Goal: Task Accomplishment & Management: Manage account settings

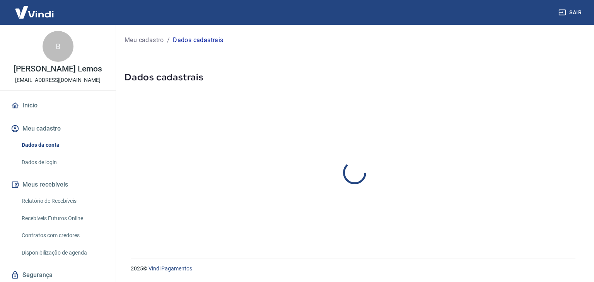
select select "RJ"
select select "business"
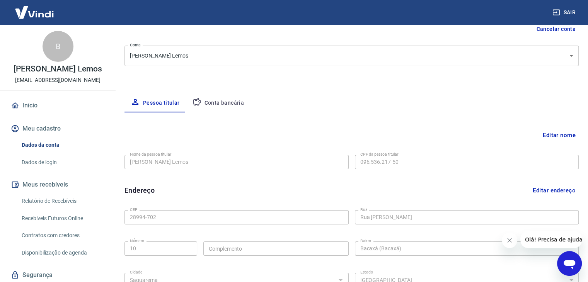
scroll to position [58, 0]
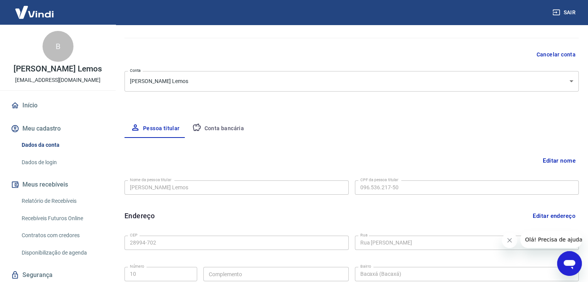
click at [566, 81] on body "Sair B Bruno Nacif Lemos oculosnetoficial@gmail.com Início Meu cadastro Dados d…" at bounding box center [294, 83] width 588 height 282
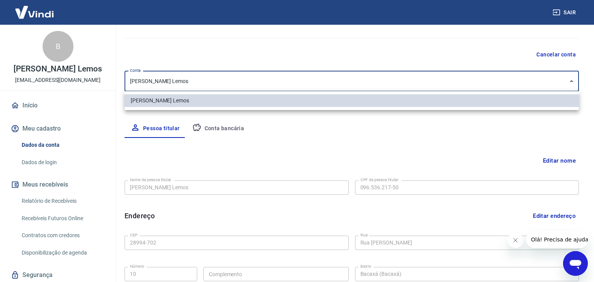
click at [514, 133] on div at bounding box center [297, 141] width 594 height 282
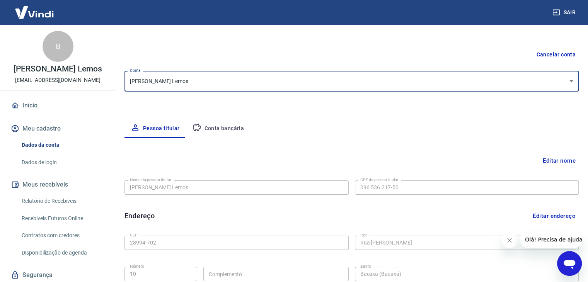
click at [198, 129] on icon "button" at bounding box center [197, 127] width 8 height 7
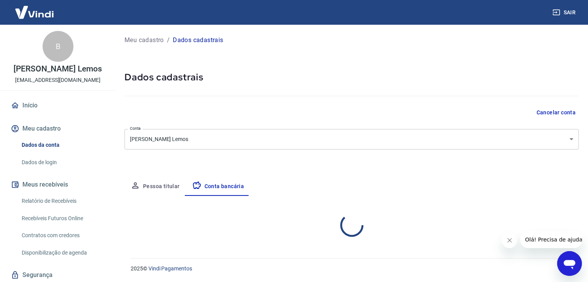
scroll to position [0, 0]
select select "1"
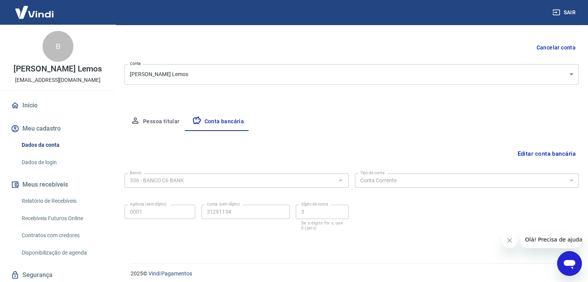
scroll to position [70, 0]
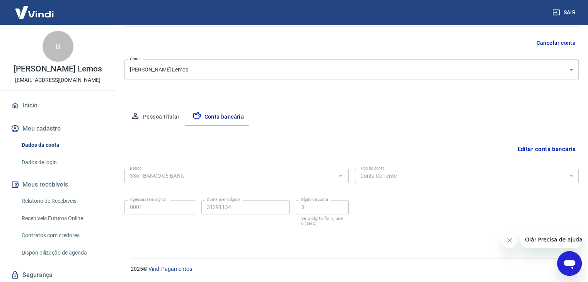
click at [548, 147] on button "Editar conta bancária" at bounding box center [546, 149] width 65 height 15
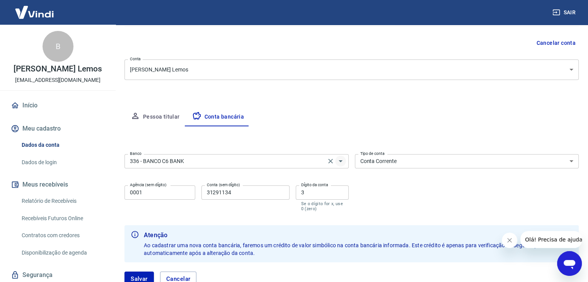
click at [342, 160] on icon "Abrir" at bounding box center [341, 161] width 4 height 2
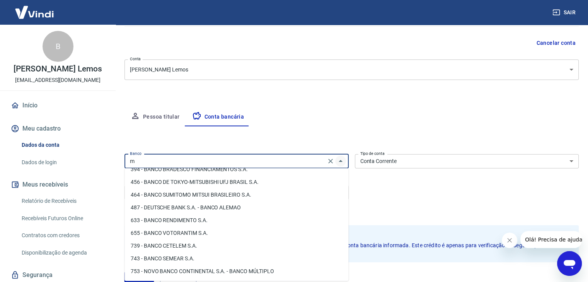
scroll to position [0, 0]
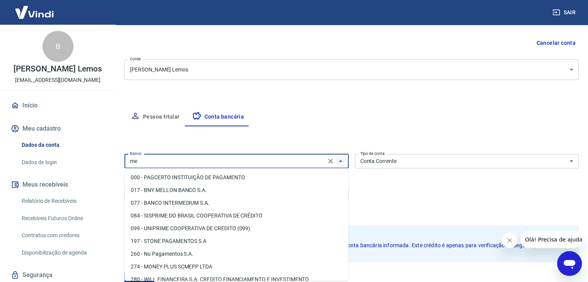
type input "m"
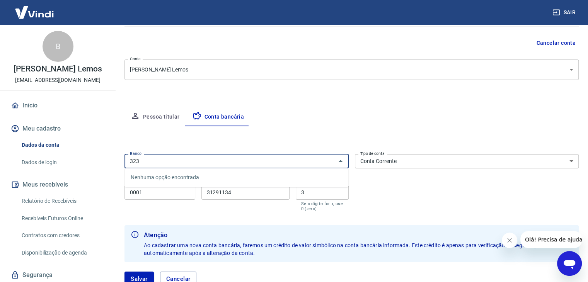
type input "323"
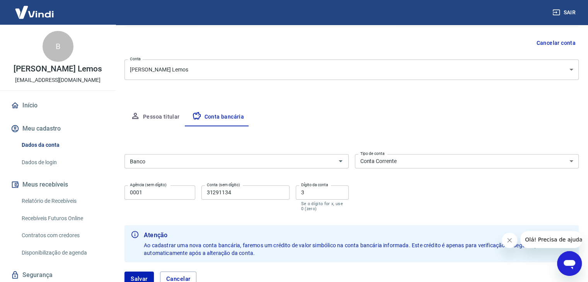
click at [312, 130] on div "Editar conta bancária Banco Banco Tipo de conta Conta Corrente Conta Poupança T…" at bounding box center [351, 210] width 454 height 169
click at [175, 116] on button "Pessoa titular" at bounding box center [154, 117] width 61 height 19
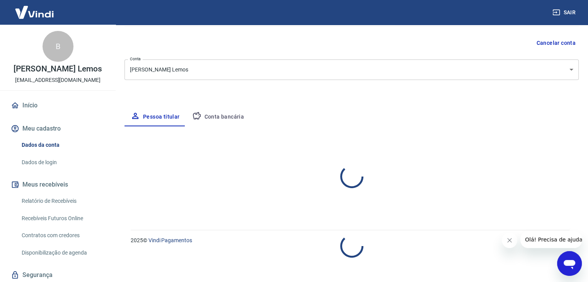
select select "RJ"
select select "business"
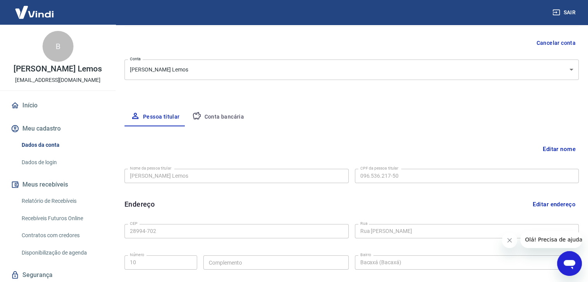
click at [218, 116] on button "Conta bancária" at bounding box center [218, 117] width 65 height 19
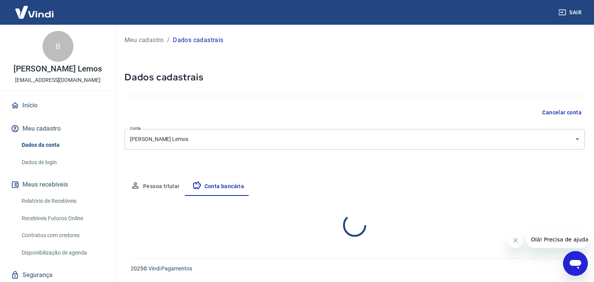
select select "1"
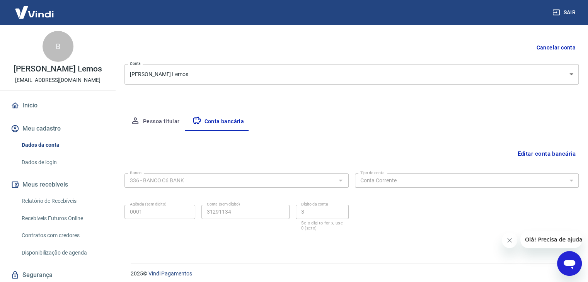
scroll to position [70, 0]
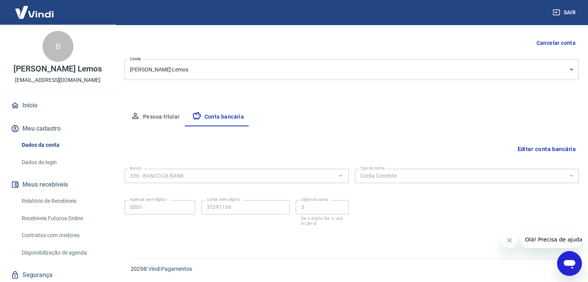
click at [550, 147] on button "Editar conta bancária" at bounding box center [546, 149] width 65 height 15
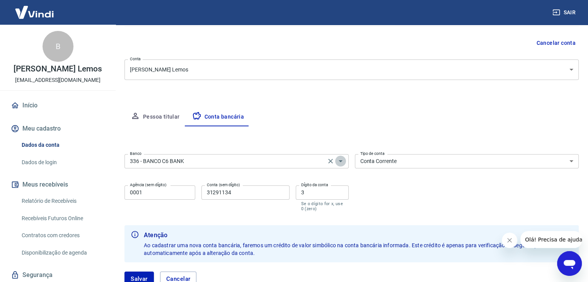
click at [339, 161] on icon "Abrir" at bounding box center [340, 161] width 9 height 9
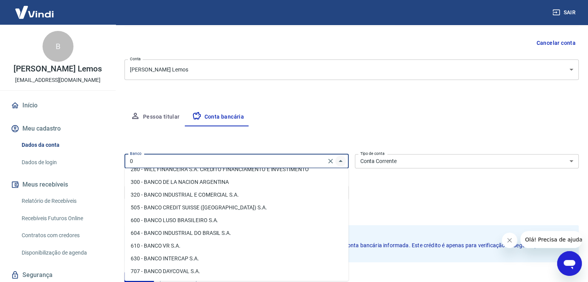
scroll to position [0, 0]
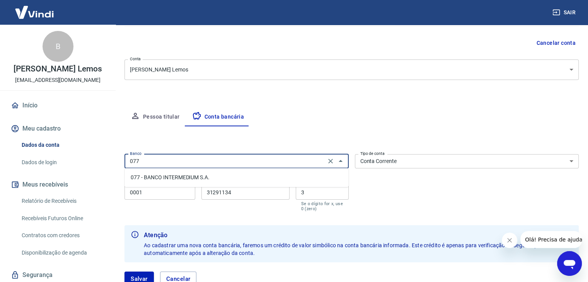
click at [186, 179] on li "077 - BANCO INTERMEDIUM S.A." at bounding box center [236, 177] width 224 height 13
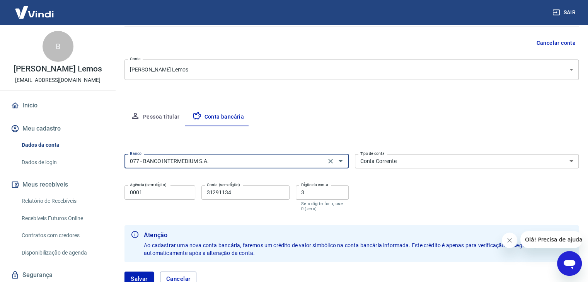
type input "077 - BANCO INTERMEDIUM S.A."
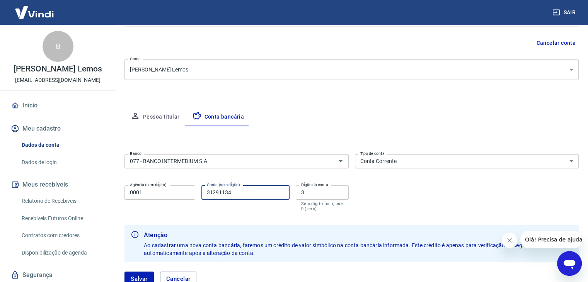
drag, startPoint x: 255, startPoint y: 191, endPoint x: 189, endPoint y: 192, distance: 66.5
click at [189, 192] on div "Agência (sem dígito) 0001 Agência (sem dígito) Conta (sem dígito) 31291134 Cont…" at bounding box center [236, 197] width 224 height 31
type input "1266844"
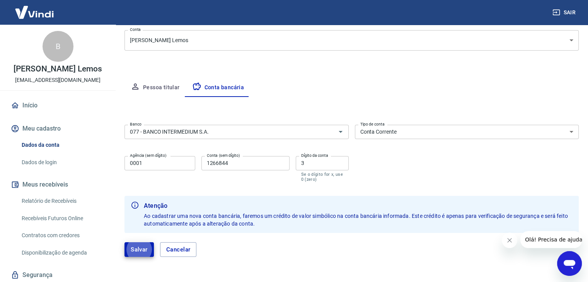
scroll to position [112, 0]
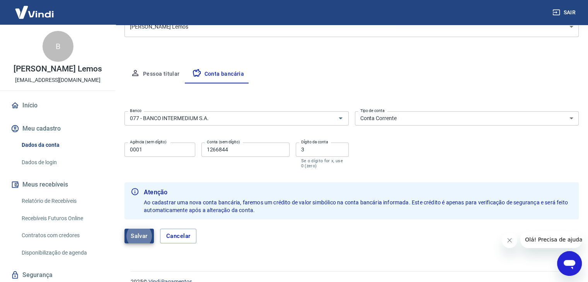
click at [145, 232] on button "Salvar" at bounding box center [138, 236] width 29 height 15
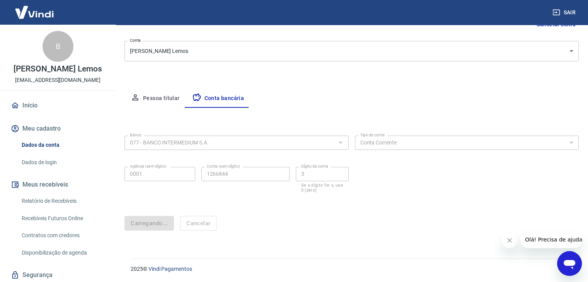
scroll to position [0, 0]
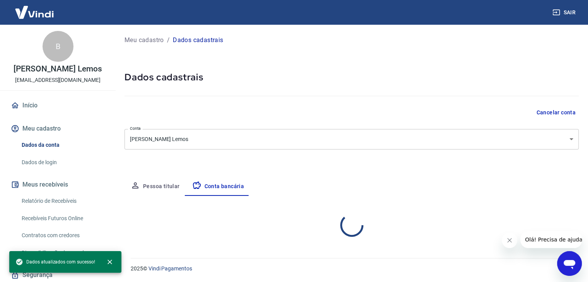
select select "1"
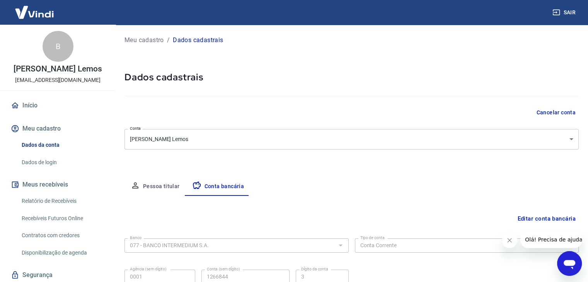
click at [347, 200] on div "Editar conta bancária Banco 077 - BANCO INTERMEDIUM S.A. Banco Tipo de conta Co…" at bounding box center [351, 253] width 454 height 114
click at [352, 188] on div "Pessoa titular Conta bancária" at bounding box center [351, 186] width 454 height 19
click at [509, 241] on icon "Fechar mensagem da empresa" at bounding box center [510, 240] width 4 height 4
click at [344, 185] on div "Pessoa titular Conta bancária" at bounding box center [351, 186] width 454 height 19
click at [339, 170] on div "Meu cadastro / Dados cadastrais Dados cadastrais Cancelar conta Conta Bruno Nac…" at bounding box center [351, 172] width 473 height 294
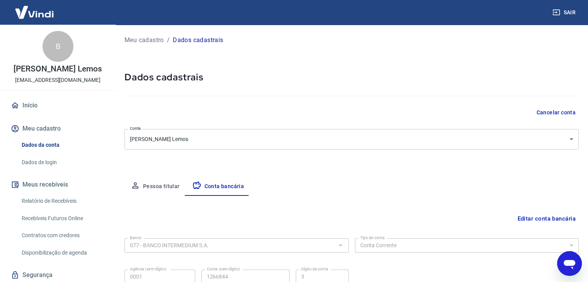
click at [261, 76] on h5 "Dados cadastrais" at bounding box center [351, 77] width 454 height 12
drag, startPoint x: 29, startPoint y: 109, endPoint x: 40, endPoint y: 110, distance: 11.3
click at [29, 109] on link "Início" at bounding box center [57, 105] width 97 height 17
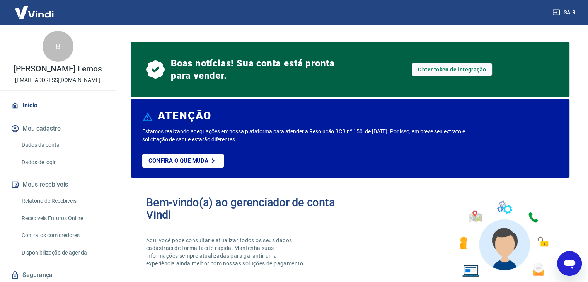
click at [41, 14] on img at bounding box center [34, 12] width 50 height 24
click at [35, 14] on img at bounding box center [34, 12] width 50 height 24
click at [51, 203] on link "Relatório de Recebíveis" at bounding box center [63, 201] width 88 height 16
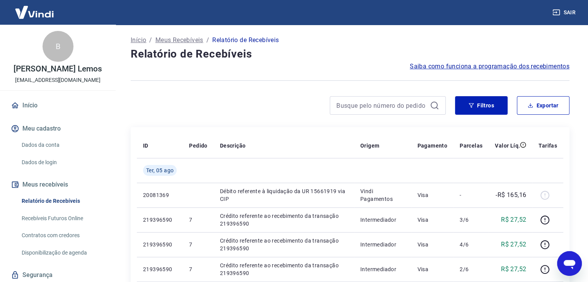
click at [142, 42] on p "Início" at bounding box center [138, 40] width 15 height 9
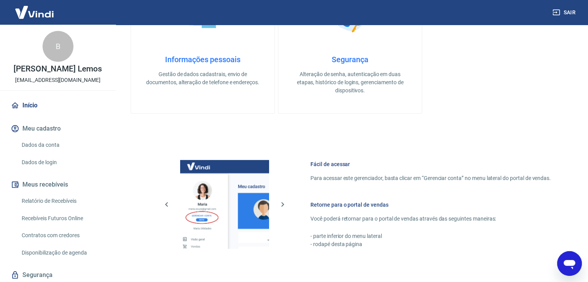
click at [569, 14] on button "Sair" at bounding box center [565, 12] width 28 height 14
